Goal: Task Accomplishment & Management: Manage account settings

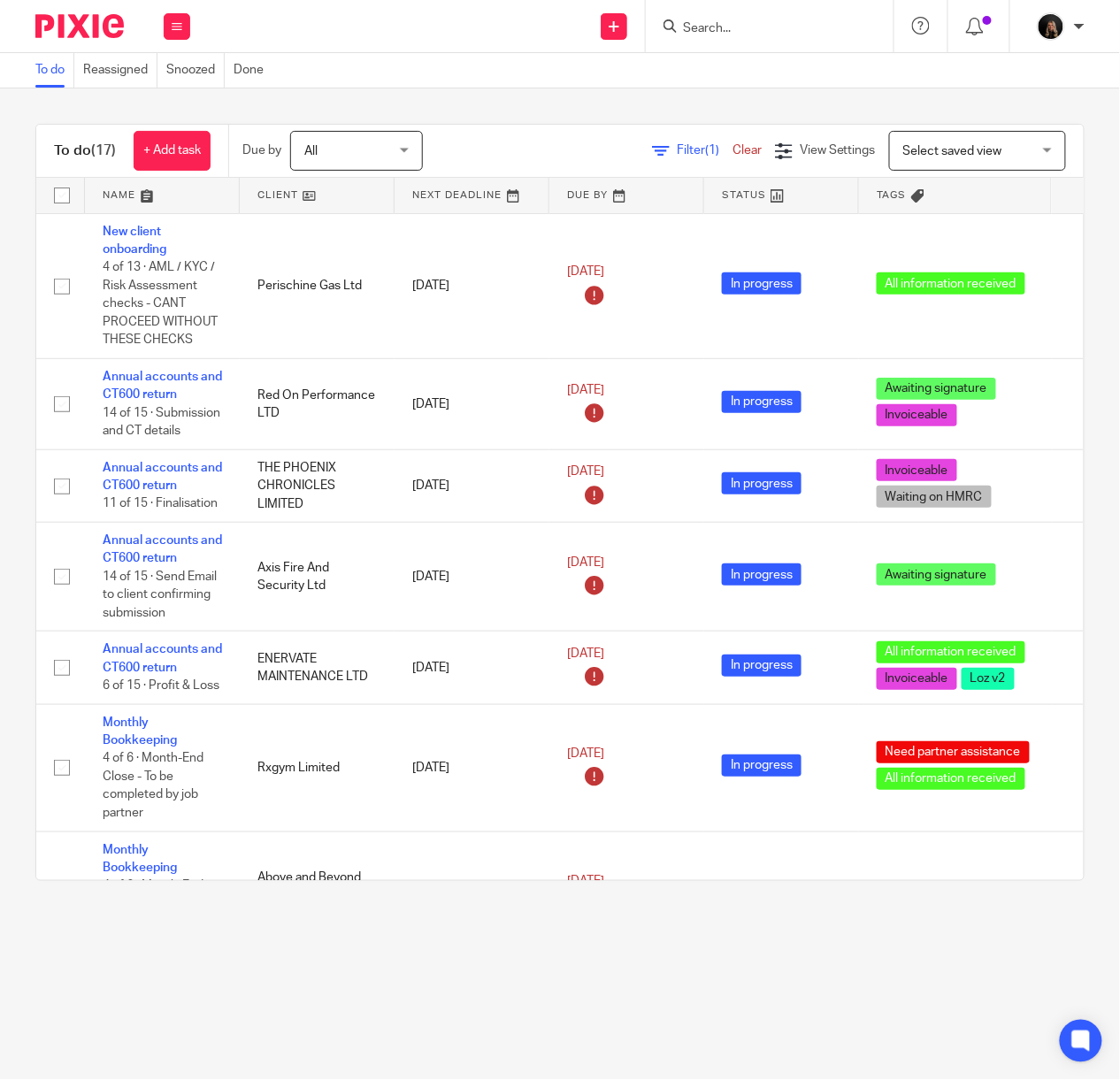
click at [729, 26] on input "Search" at bounding box center [761, 28] width 159 height 16
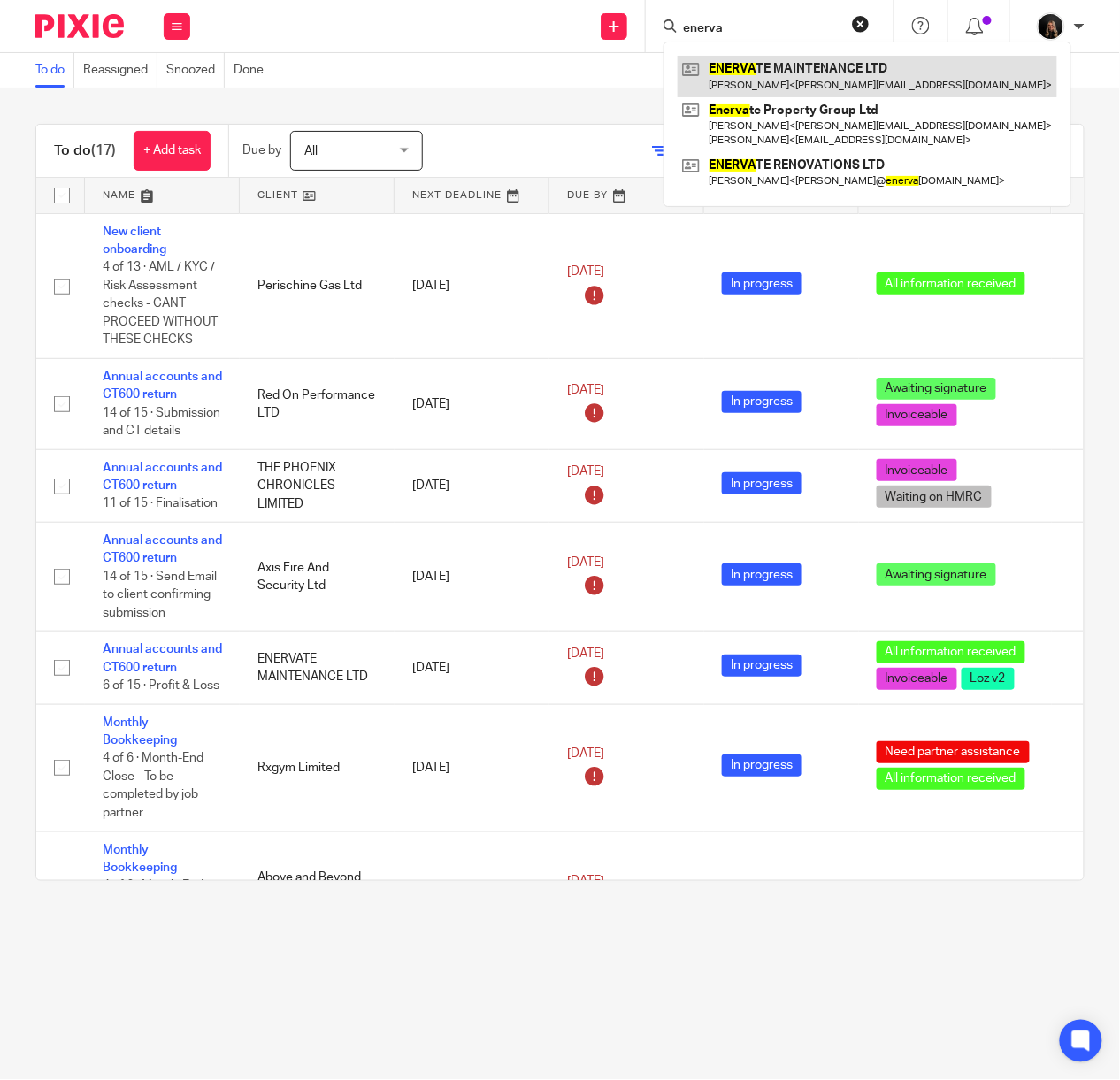
type input "enerva"
click at [764, 80] on link at bounding box center [867, 76] width 379 height 41
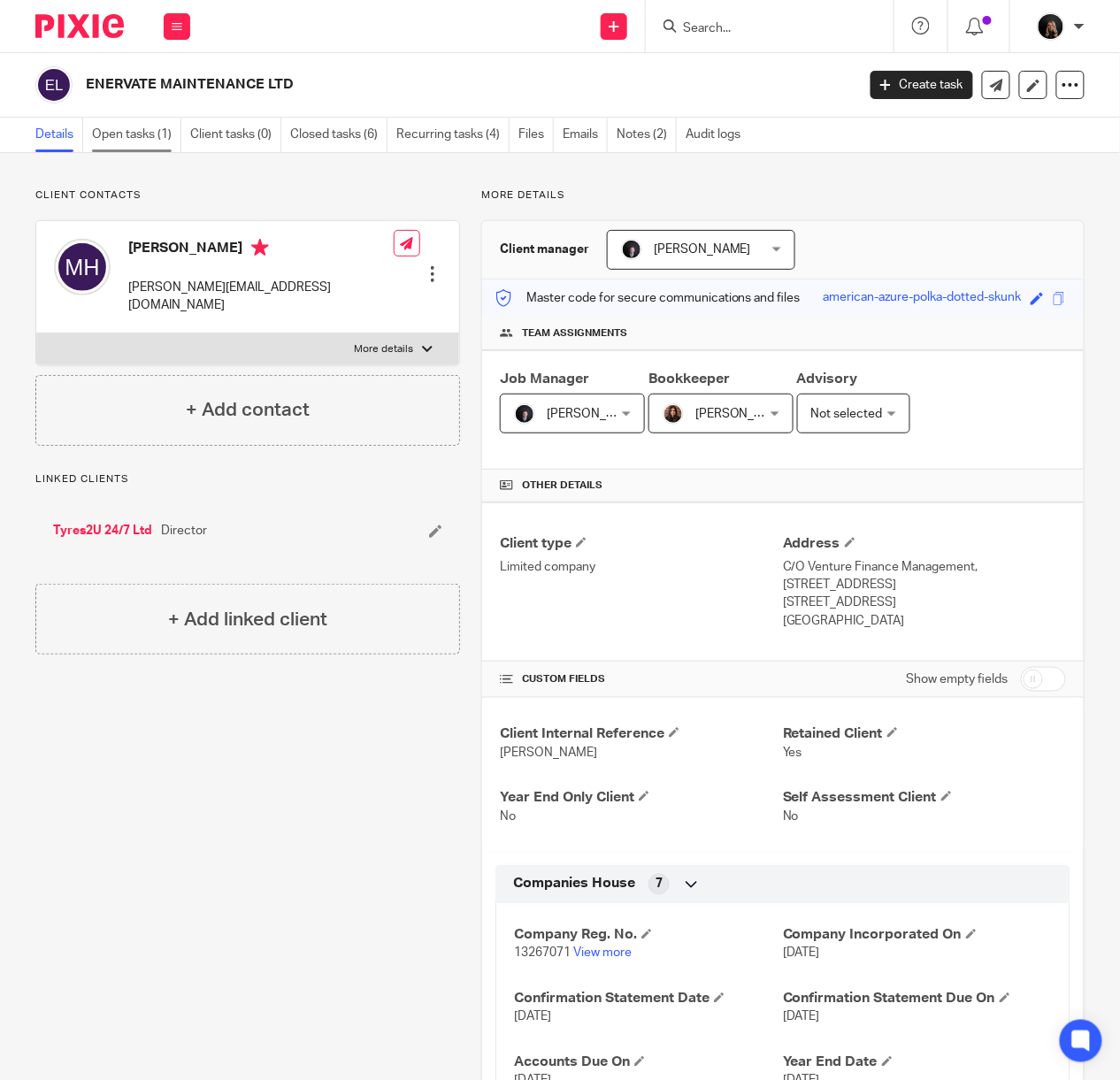
click at [124, 146] on link "Open tasks (1)" at bounding box center [136, 135] width 89 height 34
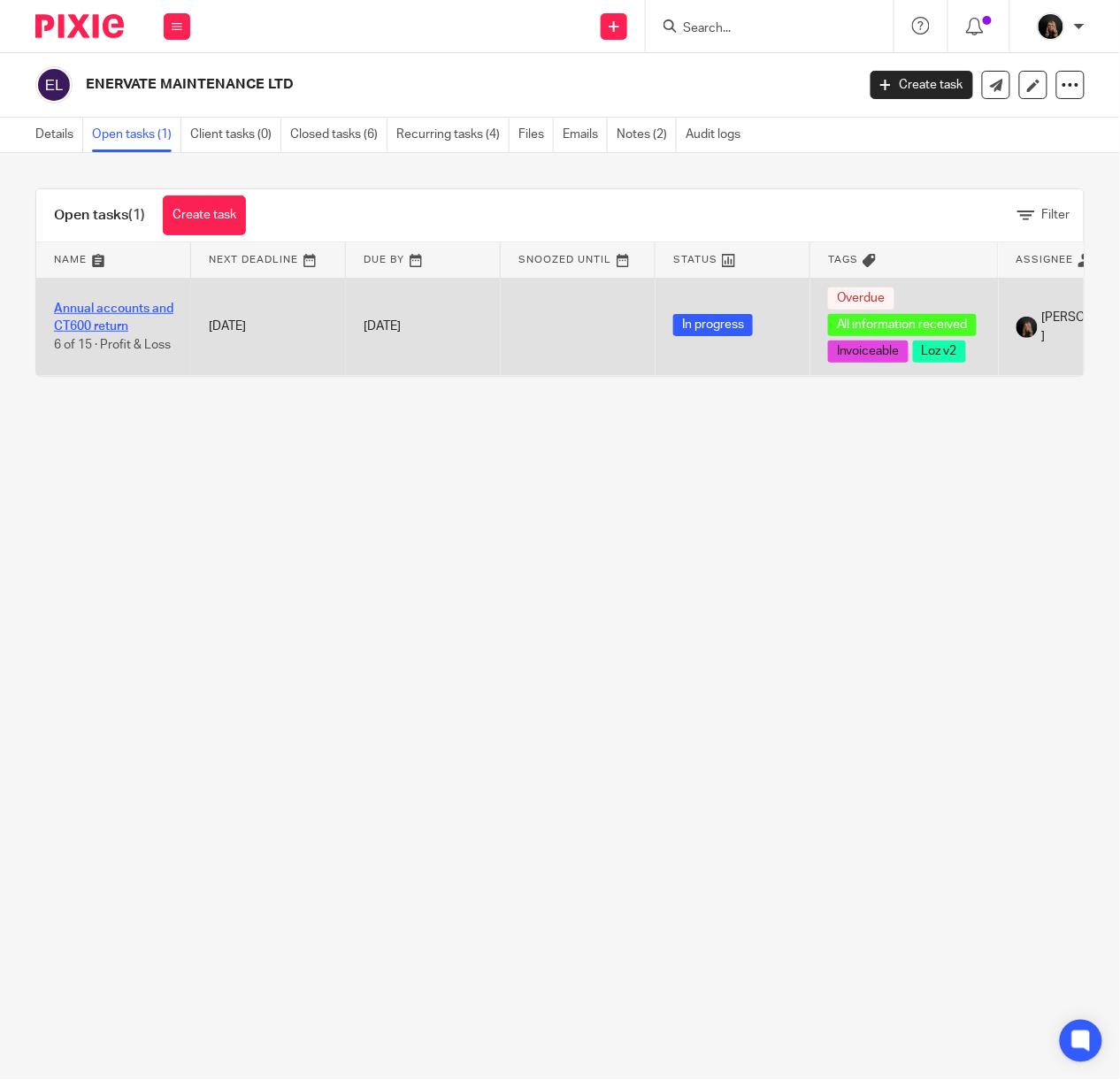
click at [127, 302] on link "Annual accounts and CT600 return" at bounding box center [114, 317] width 119 height 30
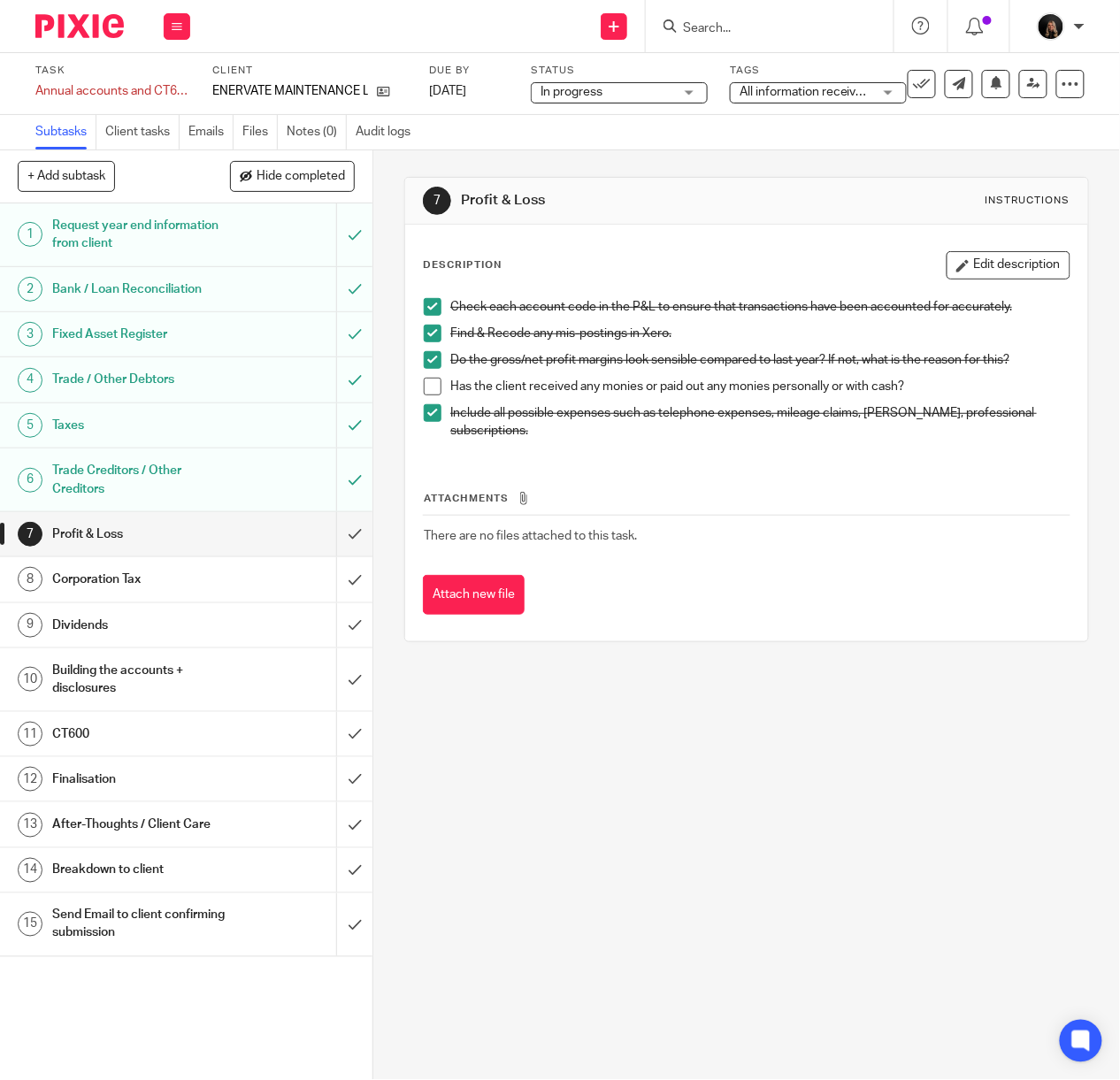
click at [425, 386] on span at bounding box center [432, 387] width 18 height 18
click at [732, 40] on div at bounding box center [768, 26] width 247 height 52
click at [736, 28] on input "Search" at bounding box center [761, 28] width 159 height 16
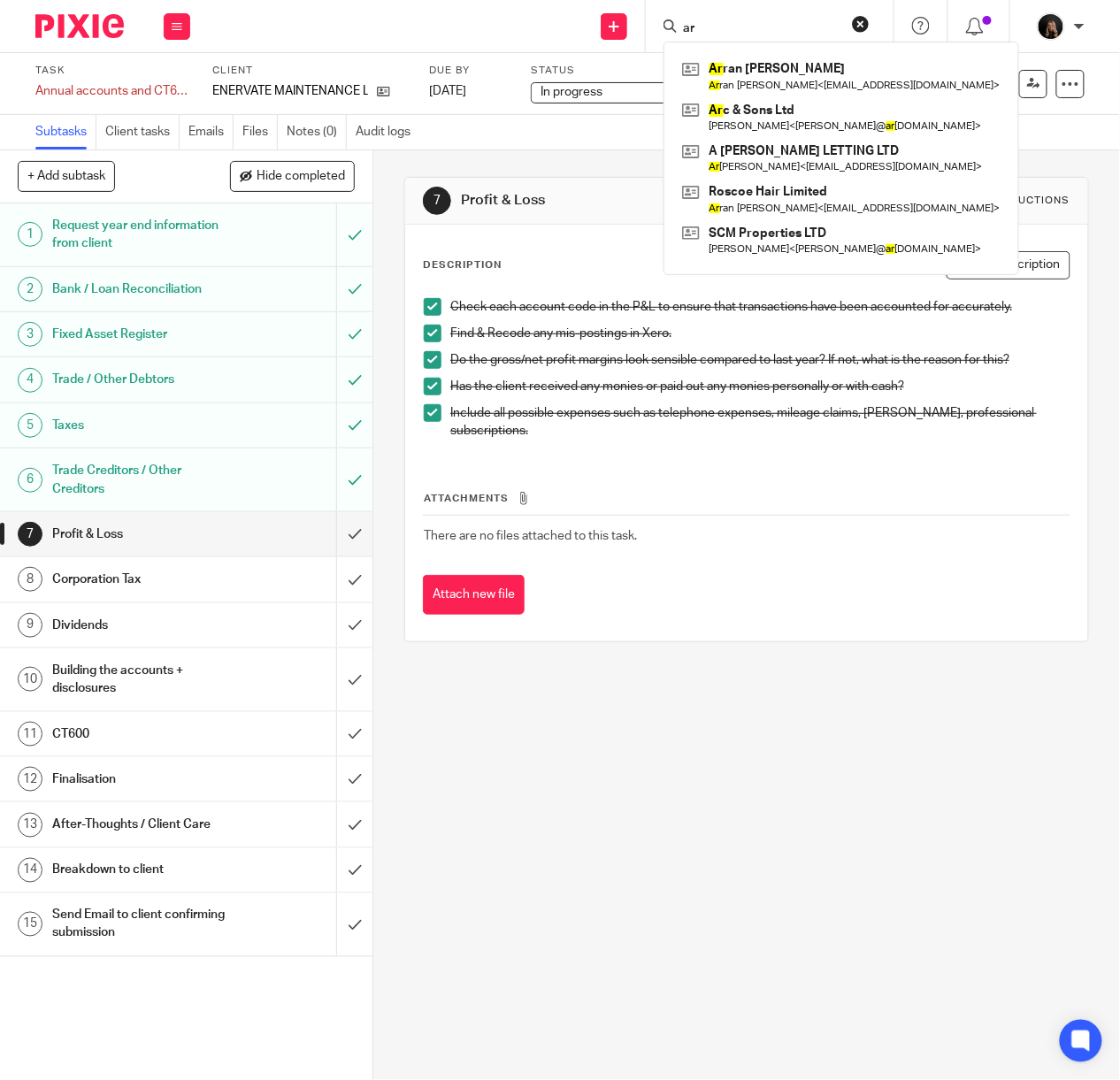
type input "a"
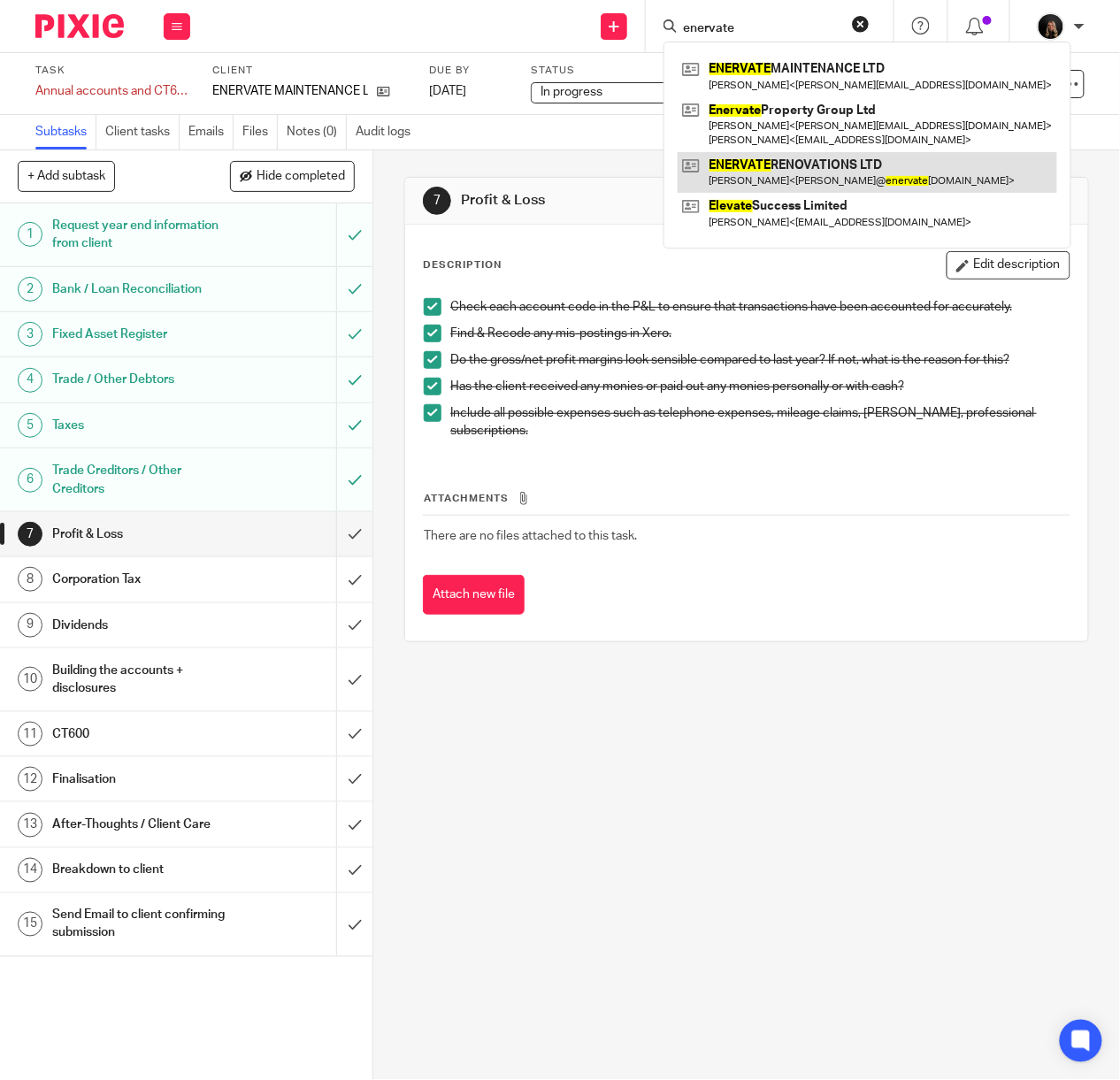
type input "enervate"
click at [842, 168] on link at bounding box center [867, 172] width 379 height 41
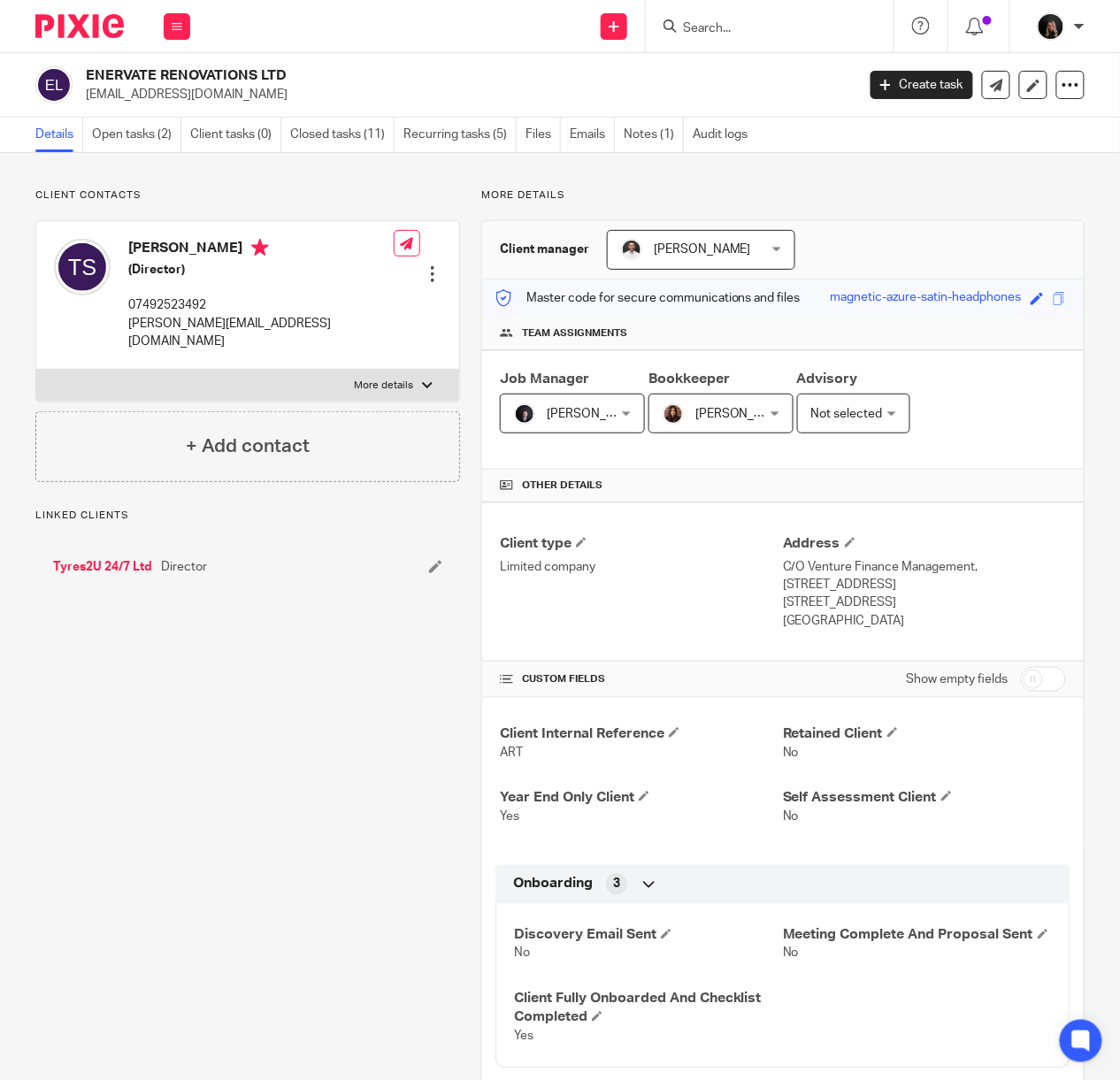
scroll to position [628, 0]
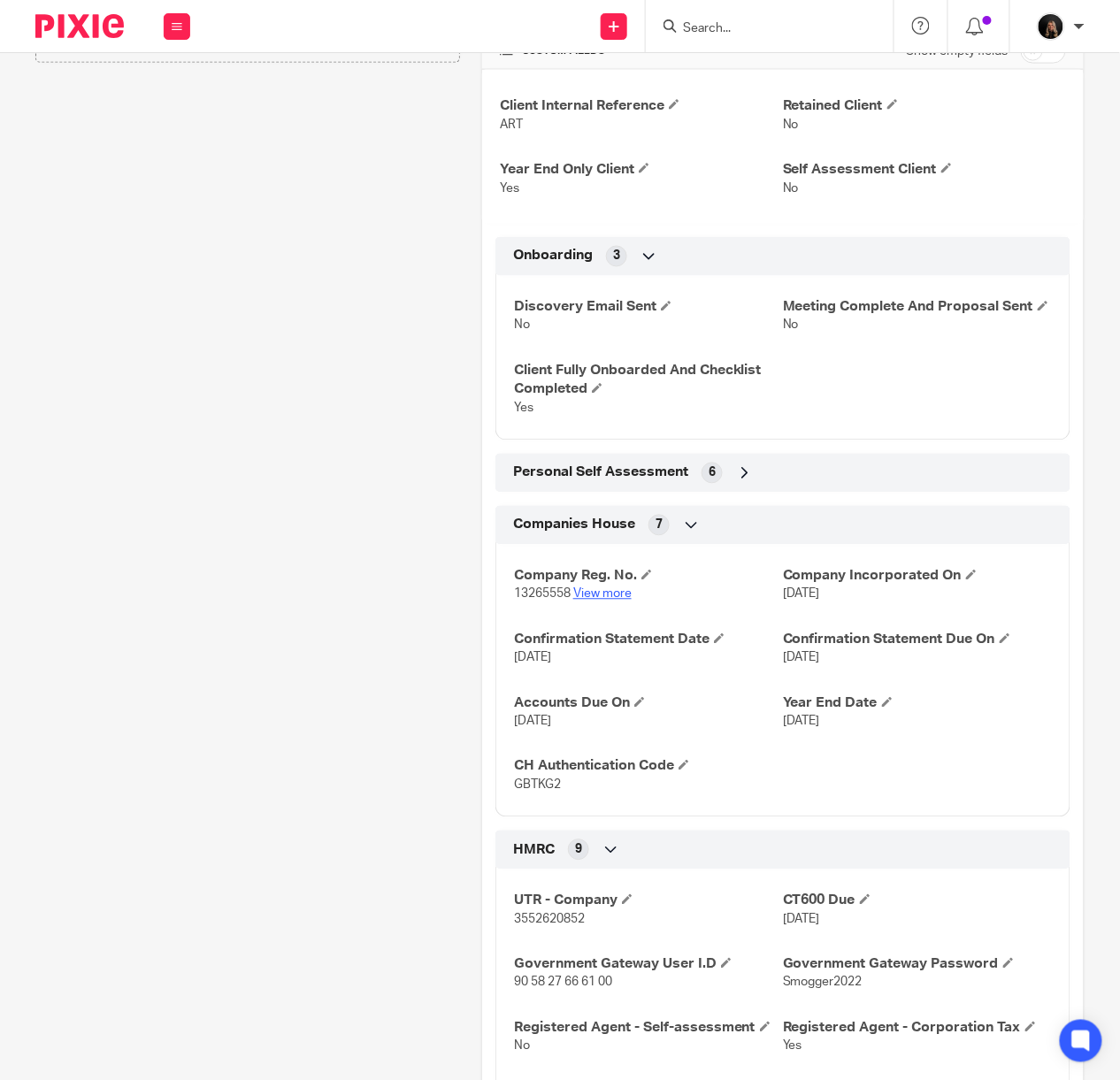
click at [606, 601] on link "View more" at bounding box center [603, 594] width 59 height 12
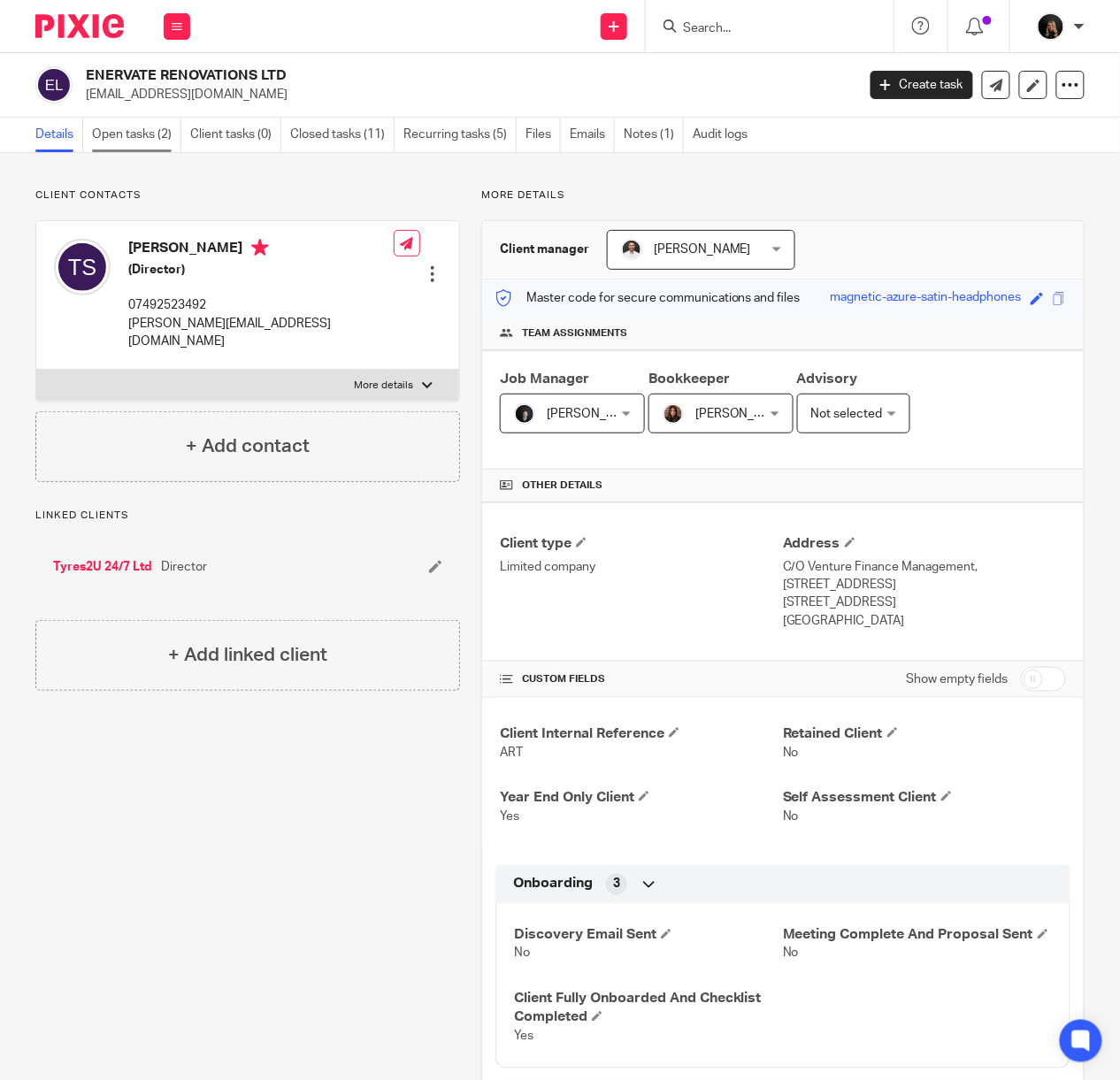
click at [143, 135] on link "Open tasks (2)" at bounding box center [136, 135] width 89 height 34
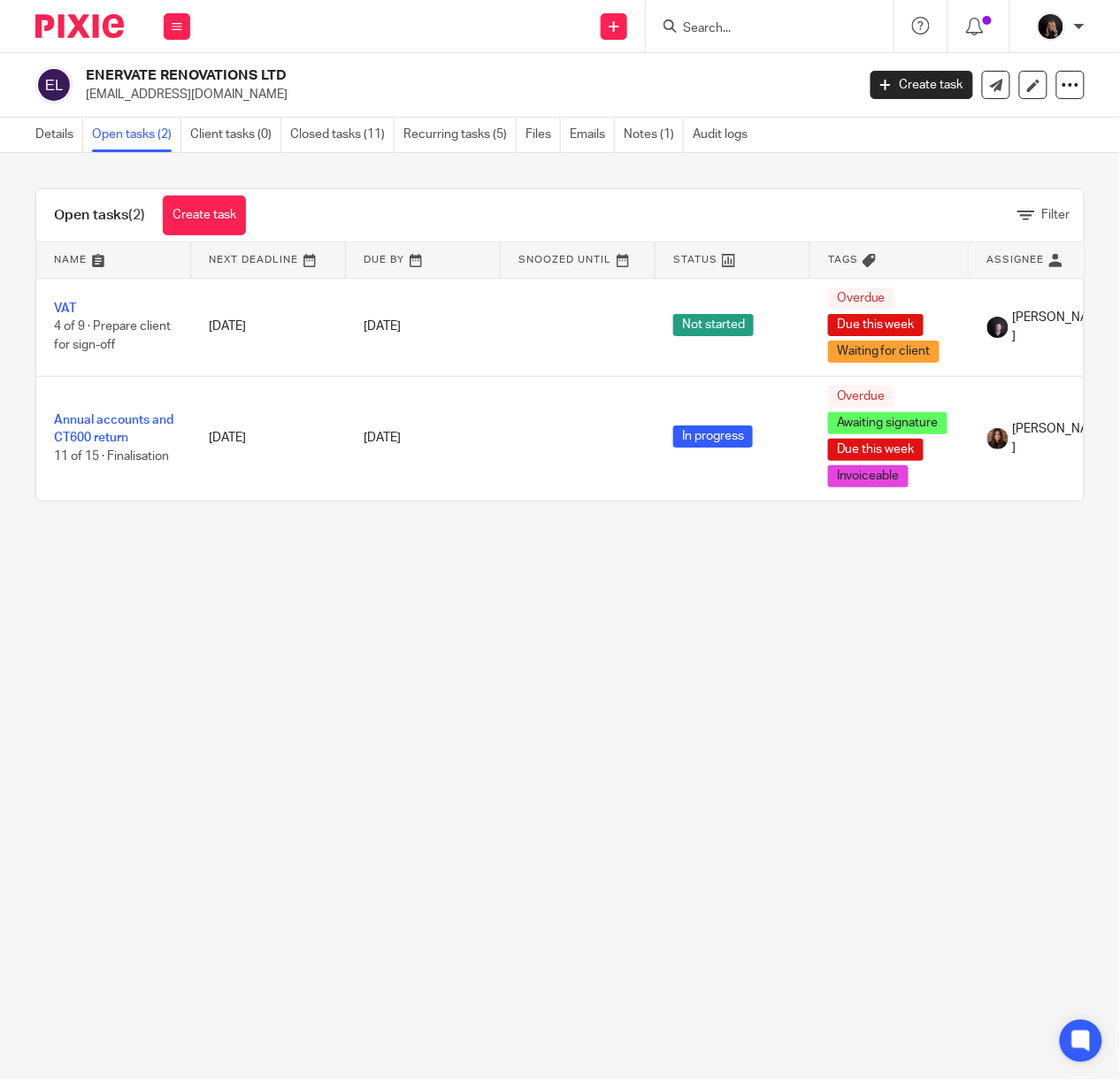
click at [764, 23] on input "Search" at bounding box center [761, 28] width 159 height 16
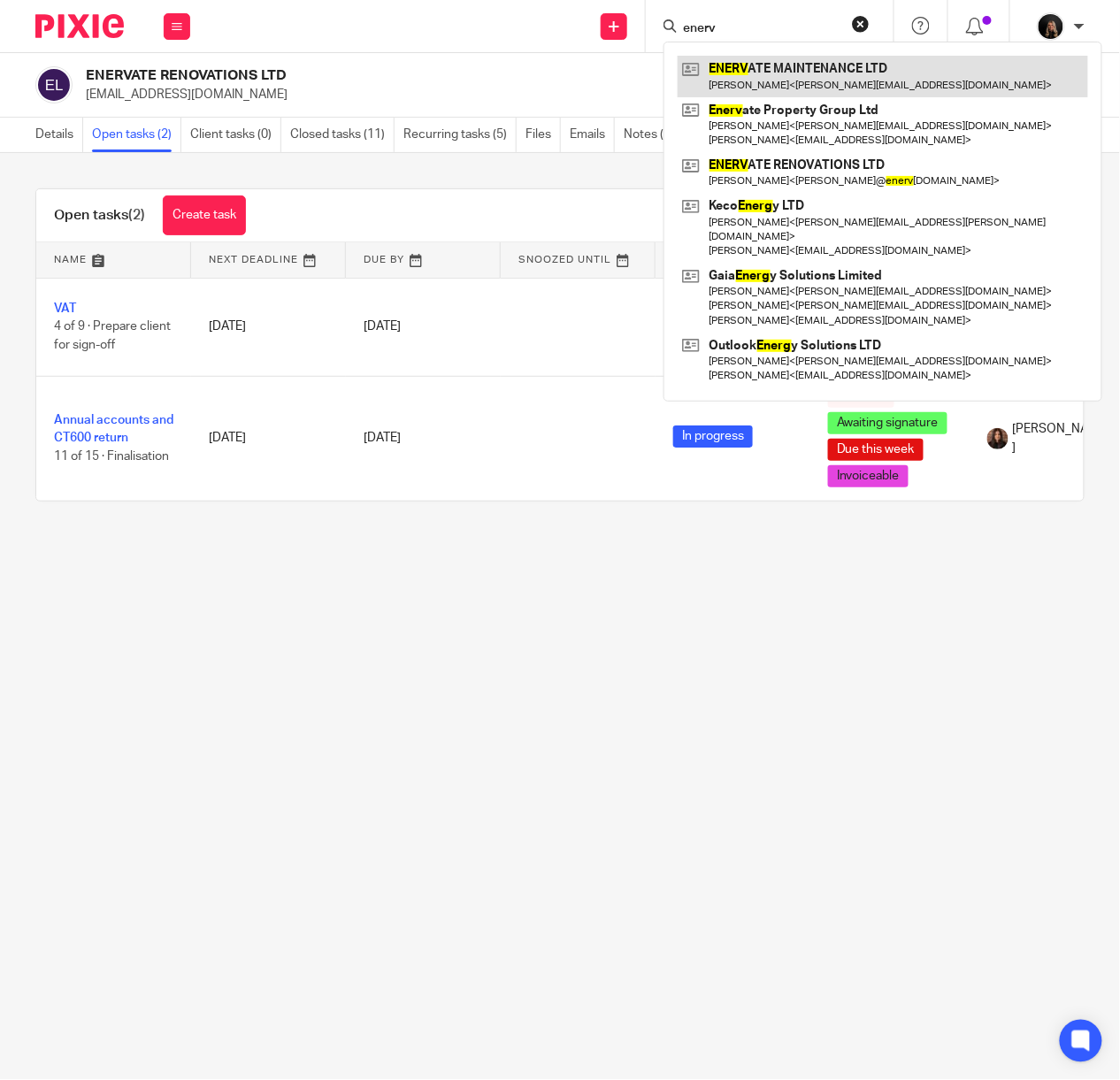
type input "enerv"
click at [764, 68] on link at bounding box center [882, 76] width 410 height 41
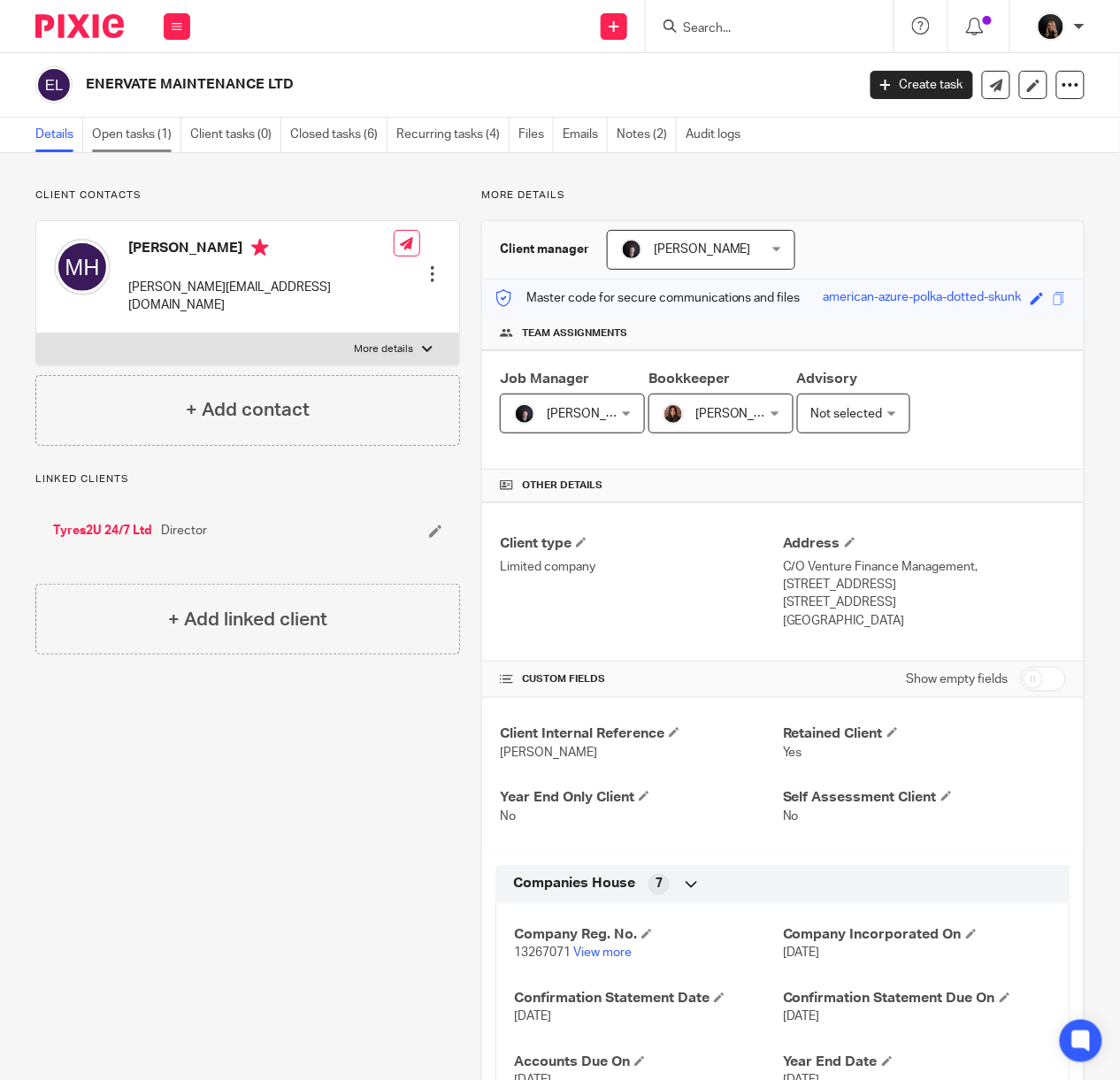
click at [153, 139] on link "Open tasks (1)" at bounding box center [136, 135] width 89 height 34
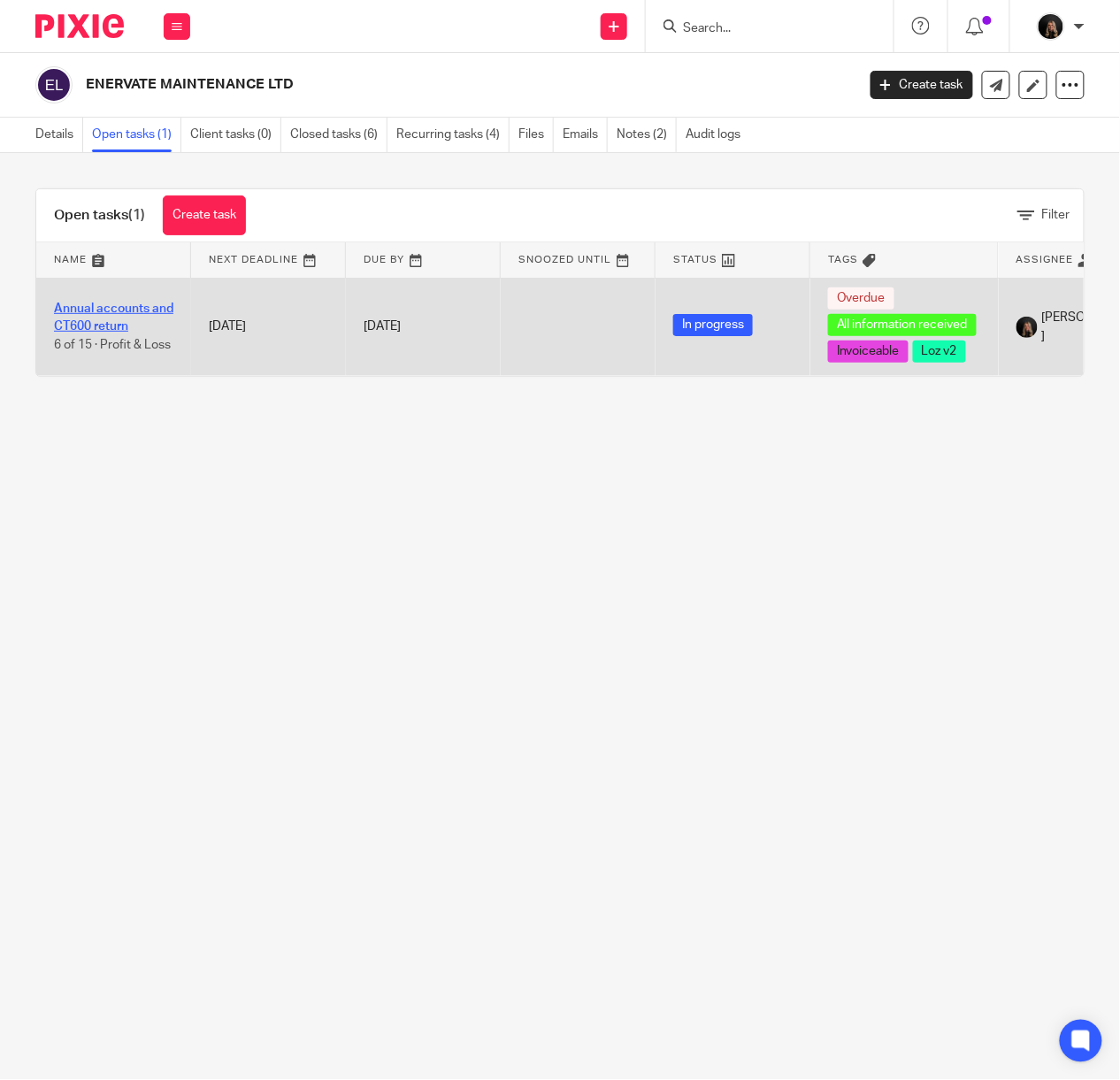
click at [126, 308] on link "Annual accounts and CT600 return" at bounding box center [114, 317] width 119 height 30
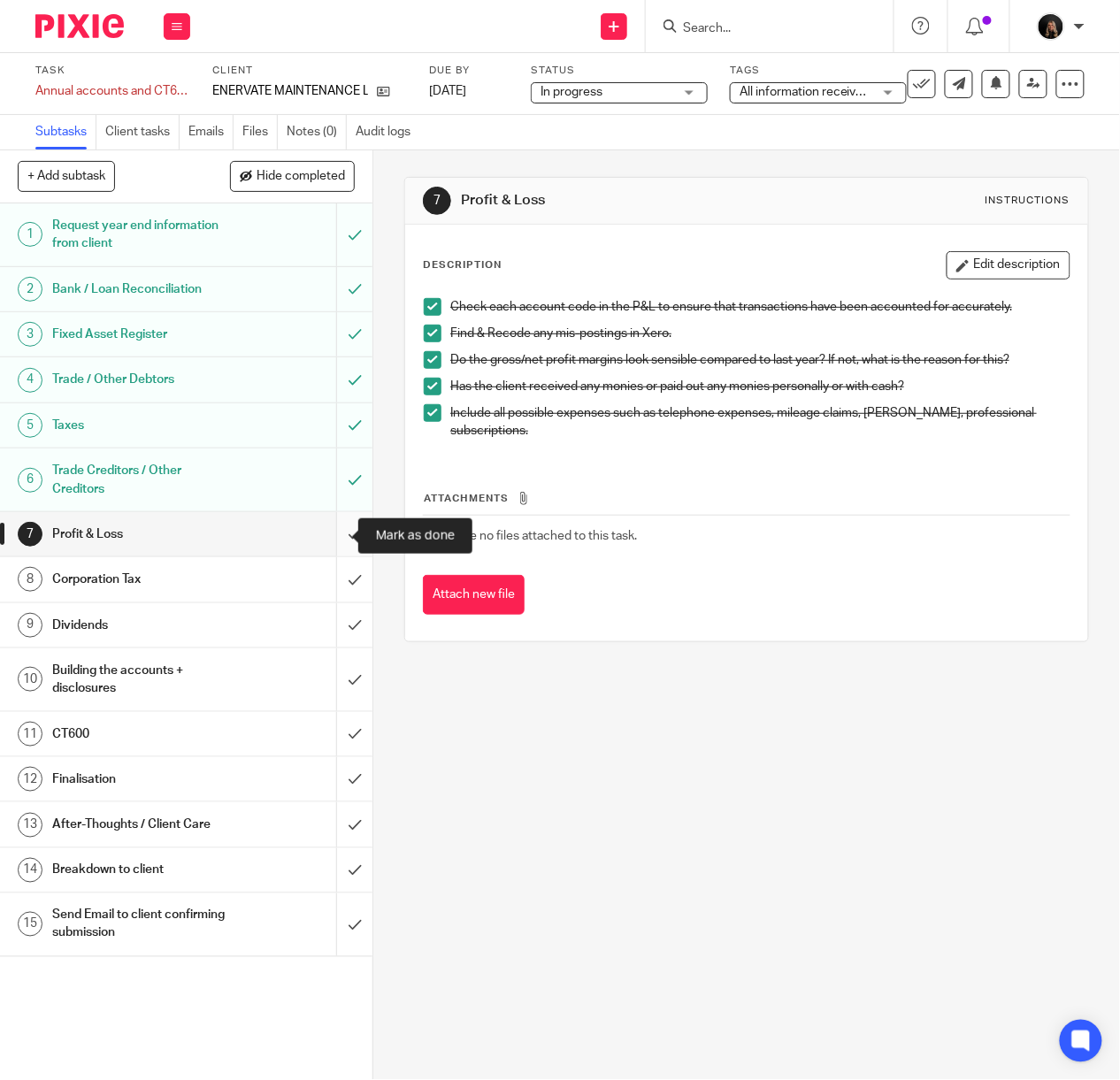
click at [334, 537] on input "submit" at bounding box center [186, 533] width 372 height 45
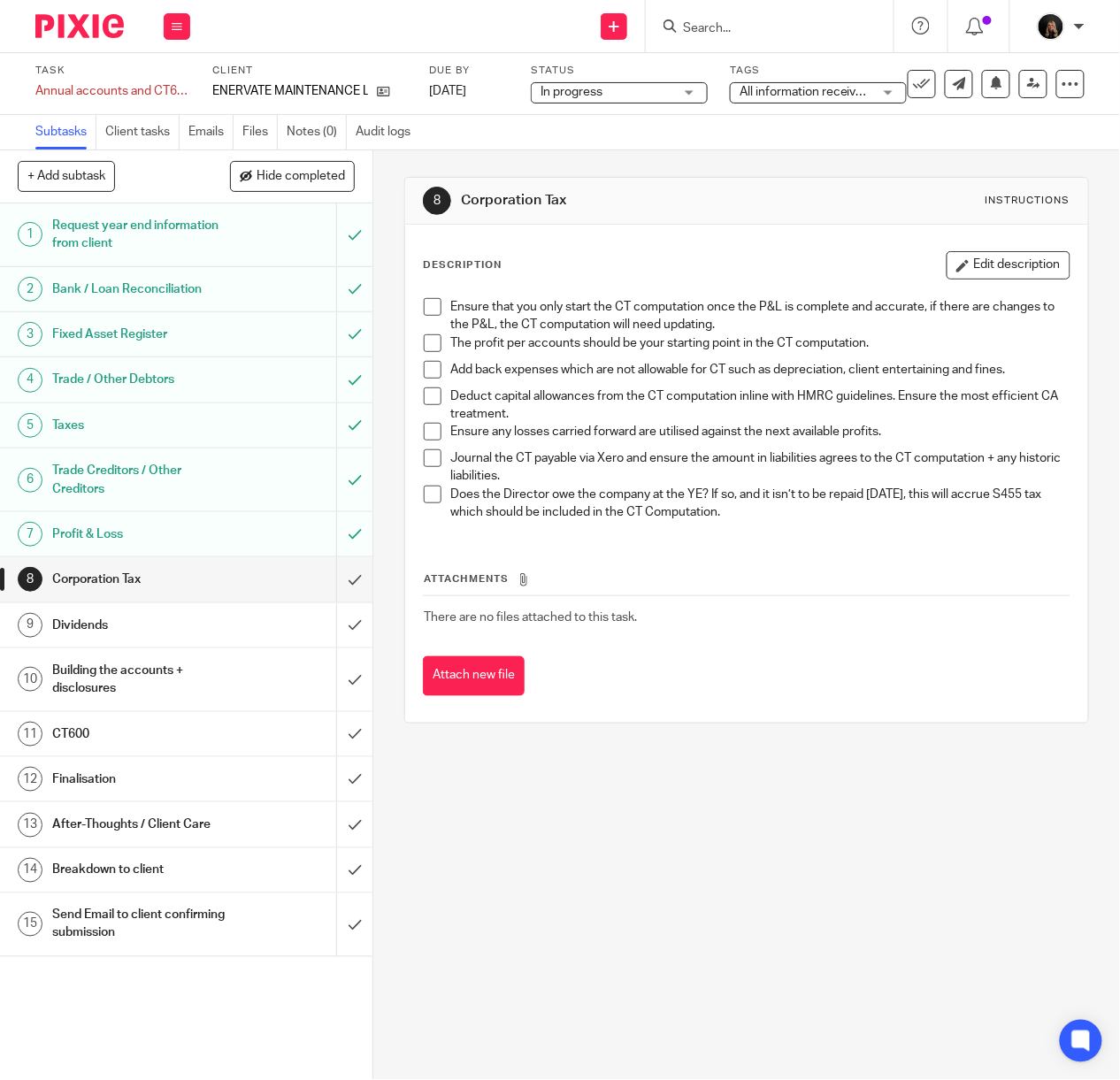
click at [786, 779] on div "8 Corporation Tax Instructions Description Edit description Ensure that you onl…" at bounding box center [747, 615] width 747 height 929
drag, startPoint x: 754, startPoint y: 771, endPoint x: 803, endPoint y: 681, distance: 102.5
click at [755, 771] on div "8 Corporation Tax Instructions Description Edit description Ensure that you onl…" at bounding box center [747, 615] width 747 height 929
drag, startPoint x: 687, startPoint y: 840, endPoint x: 1091, endPoint y: 808, distance: 405.3
click at [690, 840] on div "8 Corporation Tax Instructions Description Edit description Ensure that you onl…" at bounding box center [747, 615] width 747 height 929
